Goal: Navigation & Orientation: Find specific page/section

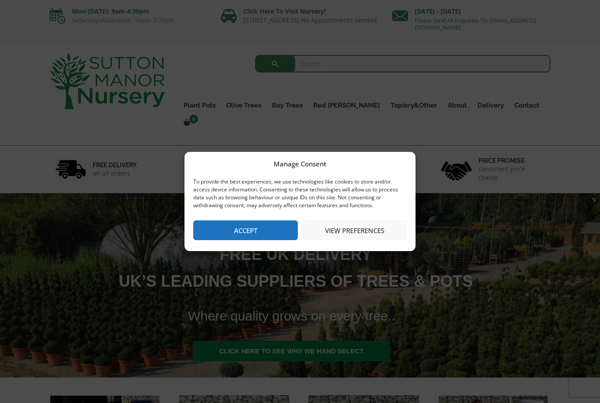
click at [265, 232] on button "Accept" at bounding box center [245, 231] width 105 height 20
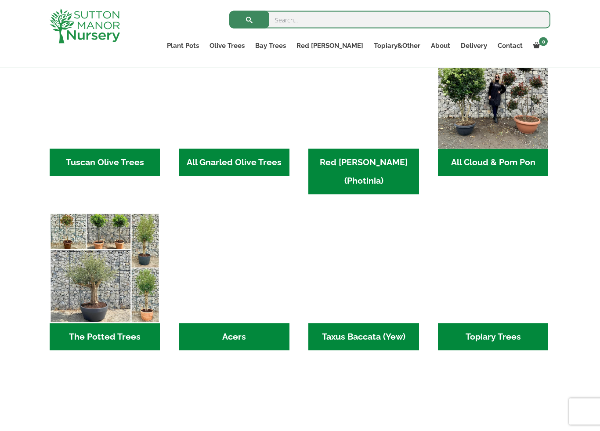
scroll to position [480, 0]
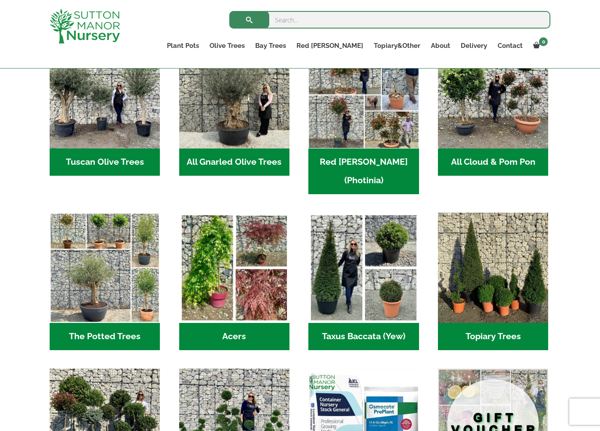
click at [142, 324] on h2 "The Potted Trees (1)" at bounding box center [105, 336] width 110 height 27
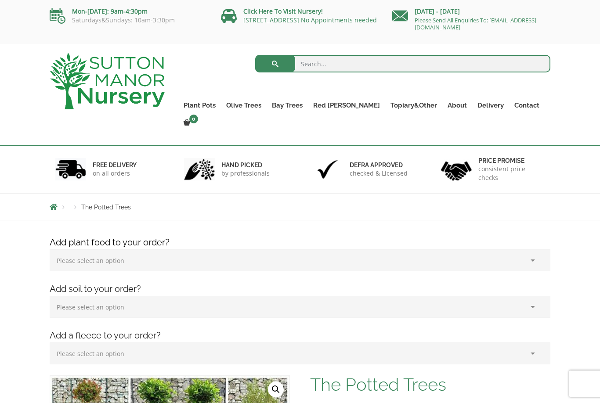
click at [0, 0] on link "Resin Bonded Pots" at bounding box center [0, 0] width 0 height 0
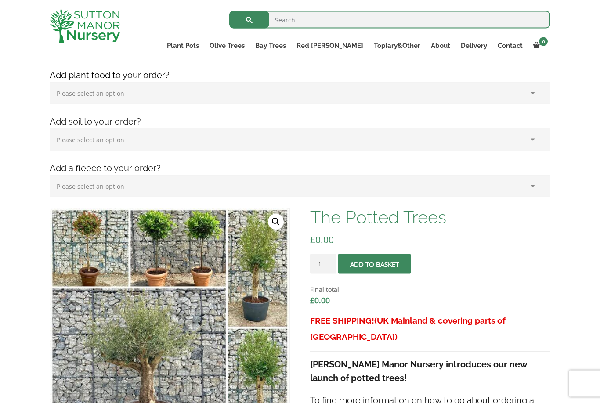
scroll to position [134, 0]
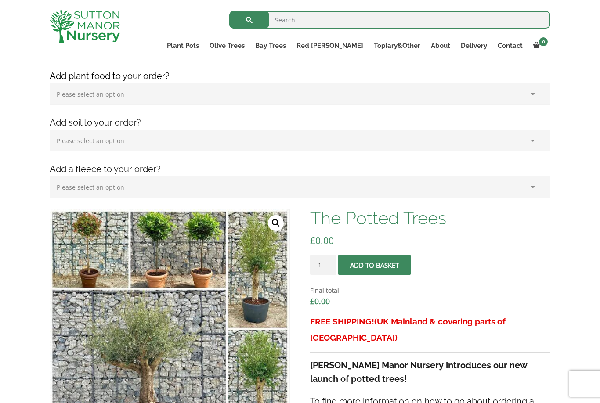
click at [204, 47] on link "Plant Pots" at bounding box center [183, 46] width 43 height 12
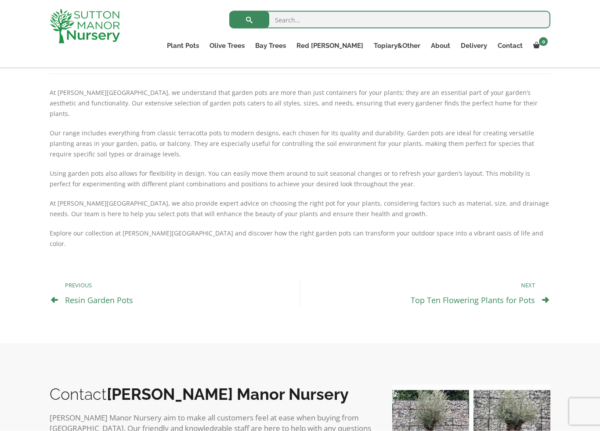
scroll to position [398, 0]
click at [77, 294] on link "Resin Garden Pots" at bounding box center [99, 299] width 68 height 11
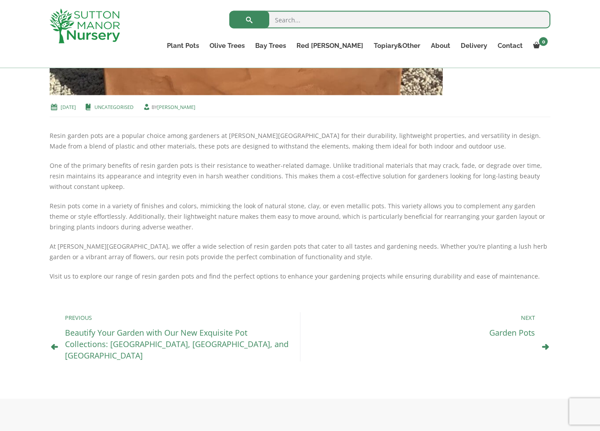
scroll to position [355, 0]
click at [0, 0] on link "The Milan Pots" at bounding box center [0, 0] width 0 height 0
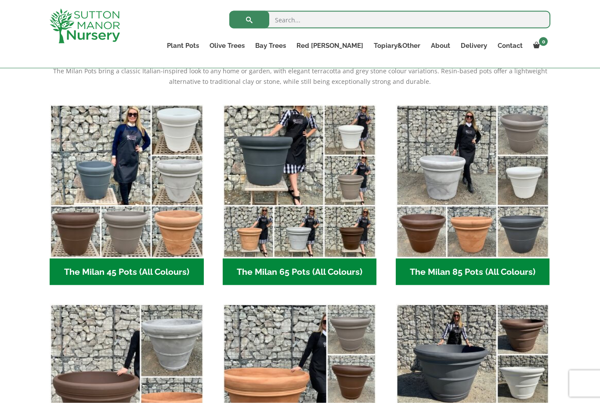
scroll to position [195, 0]
click at [416, 269] on h2 "The Milan 85 Pots (All Colours) (6)" at bounding box center [473, 271] width 154 height 27
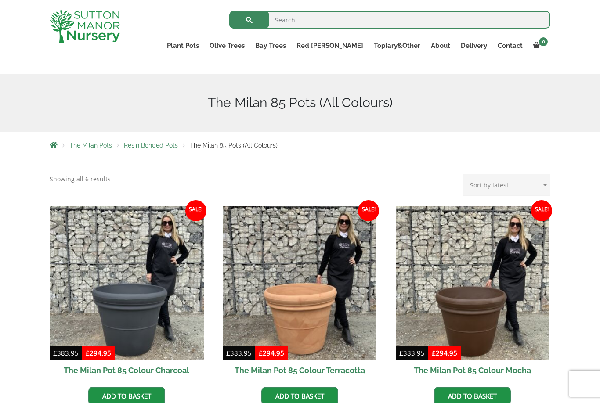
scroll to position [83, 0]
